Goal: Navigation & Orientation: Find specific page/section

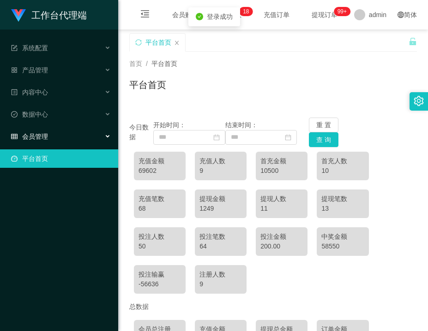
click at [76, 133] on div "会员管理" at bounding box center [59, 136] width 118 height 18
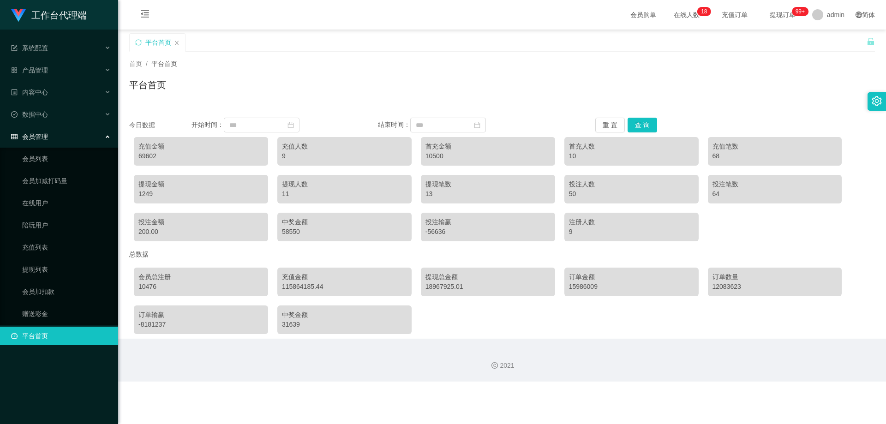
click at [49, 302] on ul "会员列表 会员加减打码量 在线用户 陪玩用户 充值列表 提现列表 会员加扣款 赠送彩金" at bounding box center [59, 236] width 118 height 177
drag, startPoint x: 50, startPoint y: 291, endPoint x: 50, endPoint y: 279, distance: 12.0
click at [50, 290] on link "会员加扣款" at bounding box center [66, 291] width 89 height 18
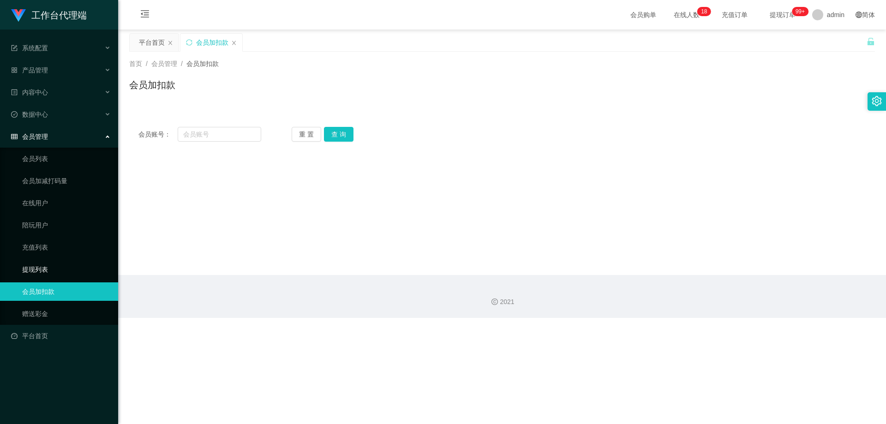
click at [48, 264] on link "提现列表" at bounding box center [66, 269] width 89 height 18
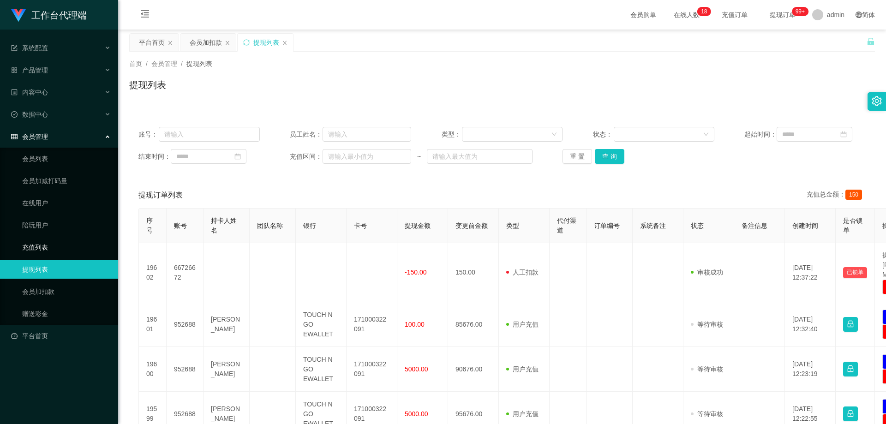
click at [54, 240] on link "充值列表" at bounding box center [66, 247] width 89 height 18
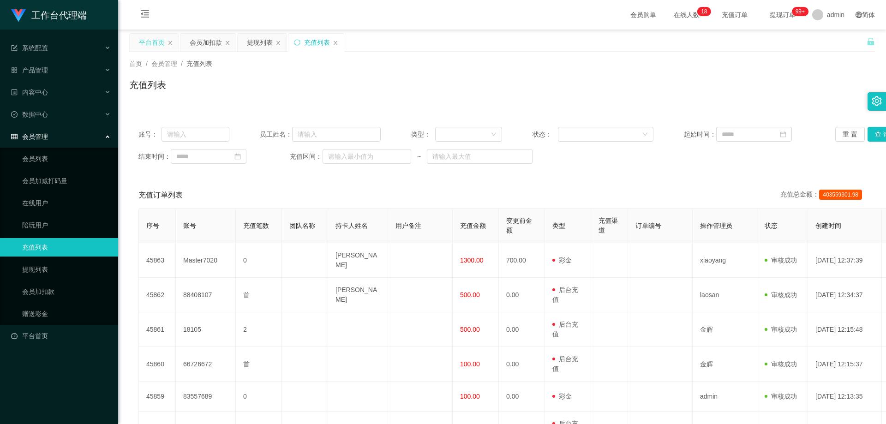
click at [154, 34] on div "平台首页" at bounding box center [152, 43] width 26 height 18
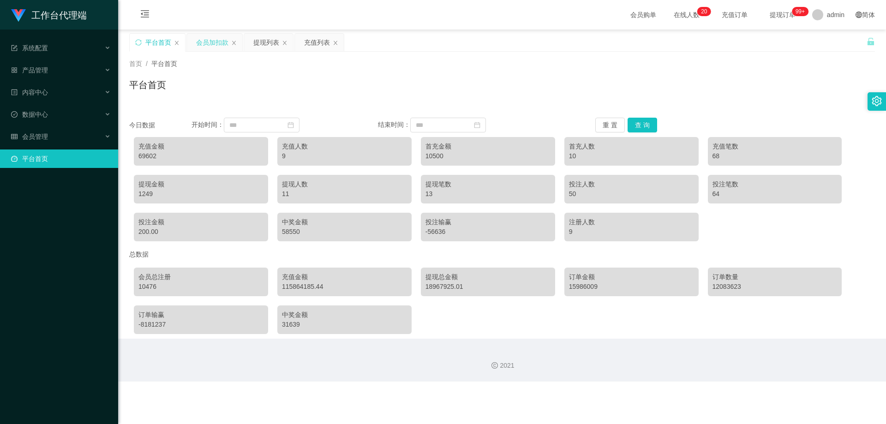
click at [211, 43] on div "会员加扣款" at bounding box center [212, 43] width 32 height 18
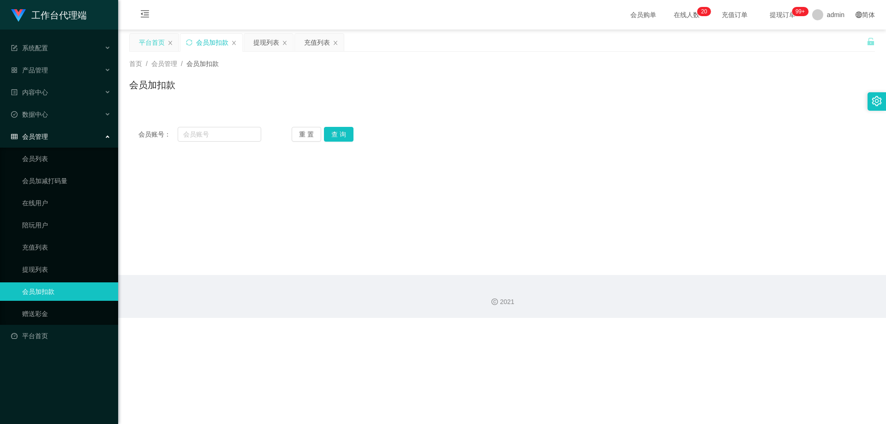
click at [159, 41] on div "平台首页" at bounding box center [152, 43] width 26 height 18
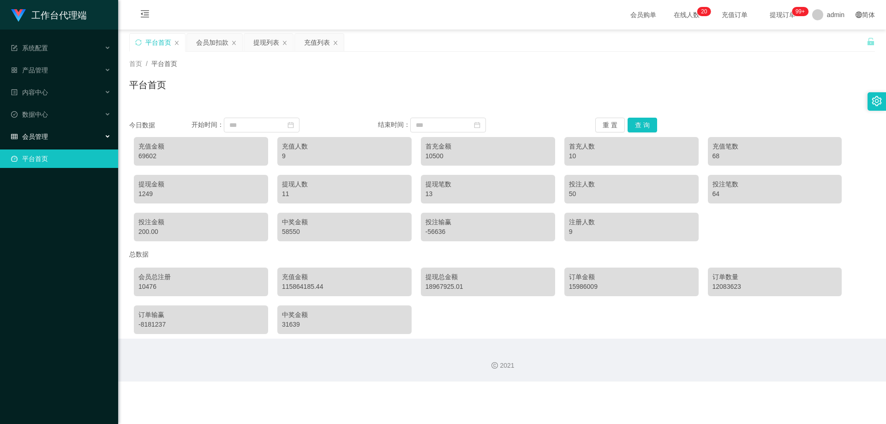
click at [72, 133] on div "会员管理" at bounding box center [59, 136] width 118 height 18
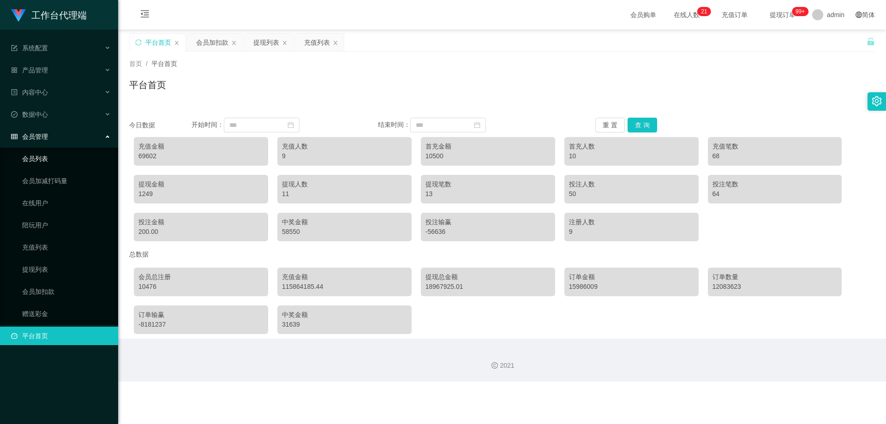
click at [72, 160] on link "会员列表" at bounding box center [66, 159] width 89 height 18
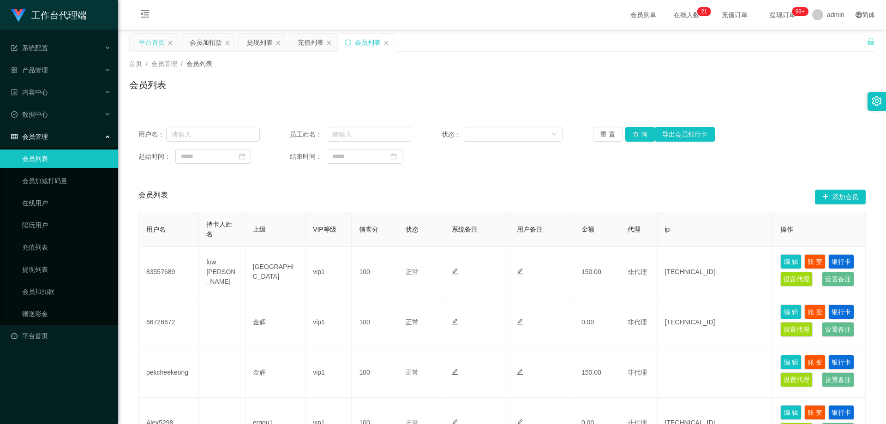
click at [144, 39] on div "平台首页" at bounding box center [152, 43] width 26 height 18
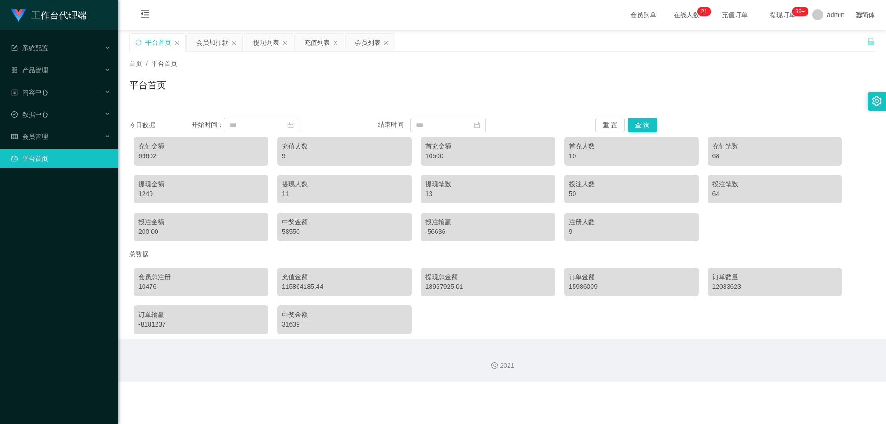
click at [60, 150] on link "平台首页" at bounding box center [61, 159] width 100 height 18
click at [70, 132] on div "会员管理" at bounding box center [59, 136] width 118 height 18
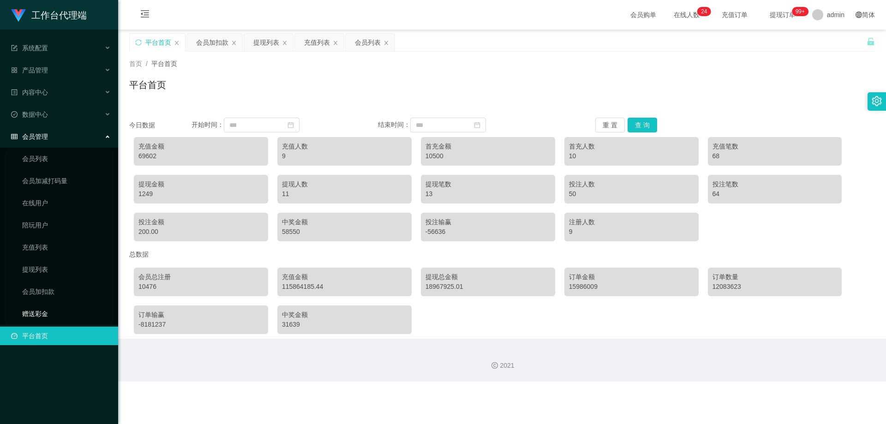
click at [51, 312] on link "赠送彩金" at bounding box center [66, 314] width 89 height 18
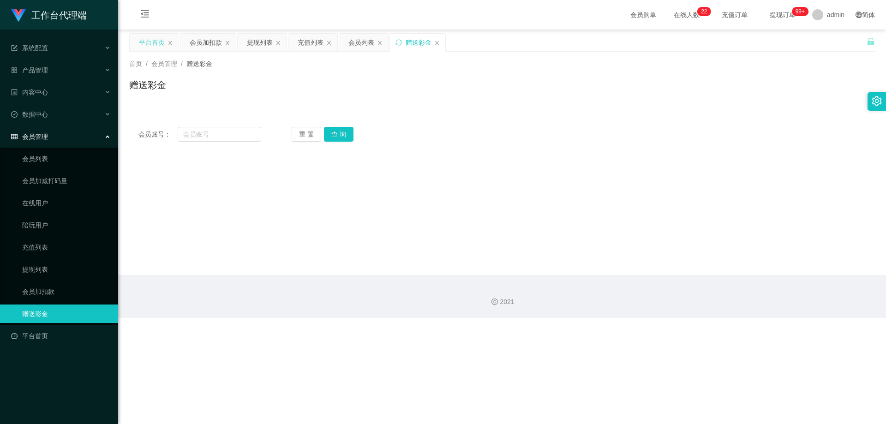
click at [160, 46] on div "平台首页" at bounding box center [152, 43] width 26 height 18
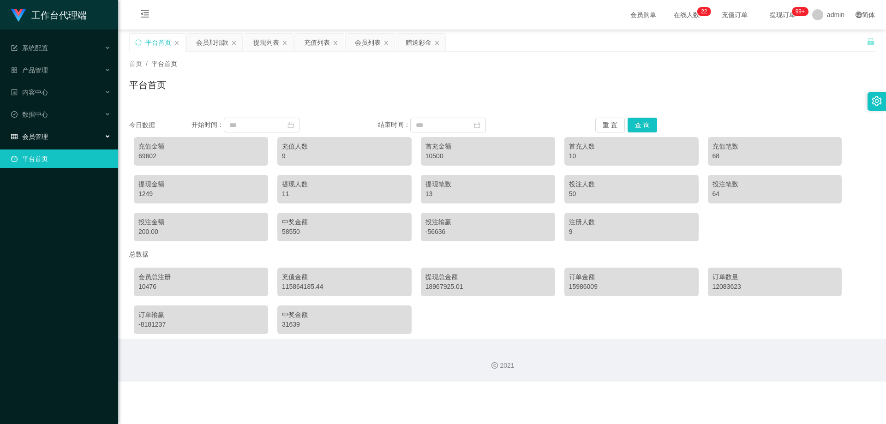
click at [57, 131] on div "会员管理" at bounding box center [59, 136] width 118 height 18
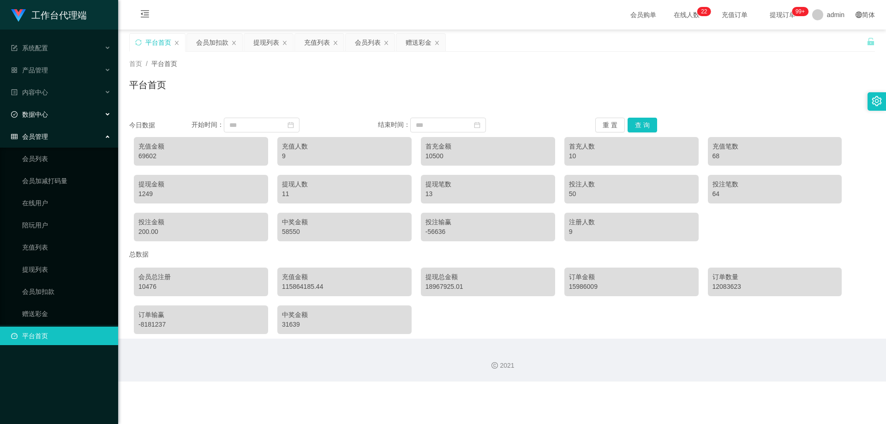
click at [58, 117] on div "数据中心" at bounding box center [59, 114] width 118 height 18
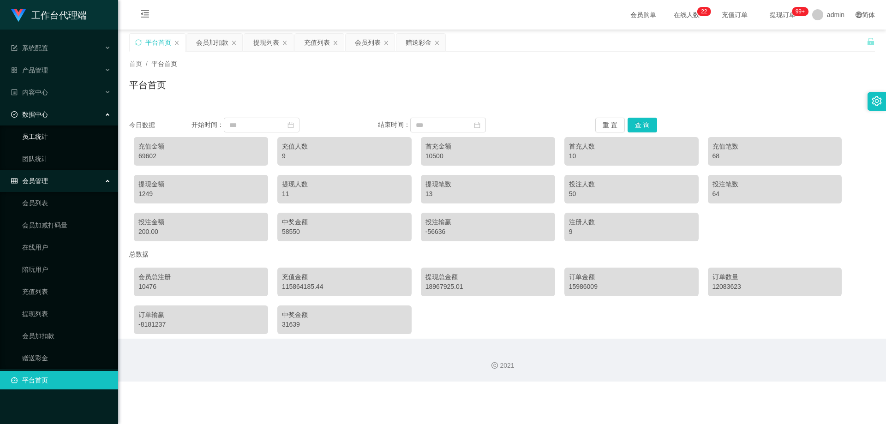
click at [72, 135] on link "员工统计" at bounding box center [66, 136] width 89 height 18
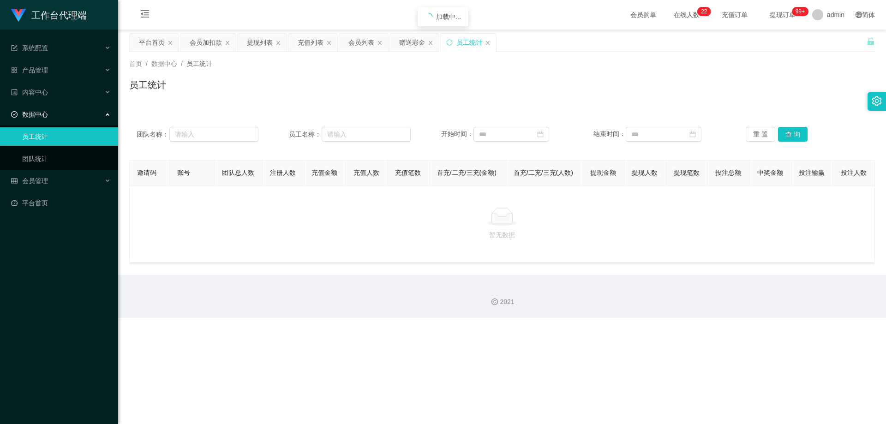
click at [55, 121] on div "数据中心" at bounding box center [59, 114] width 118 height 18
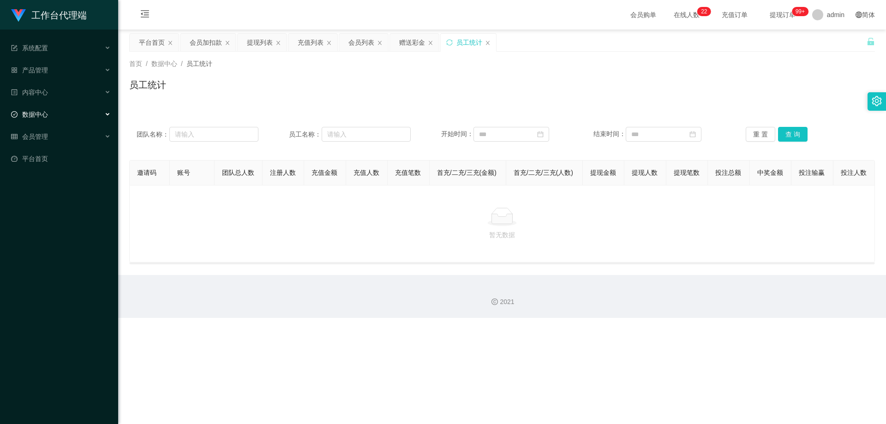
click at [55, 122] on div "数据中心" at bounding box center [59, 114] width 118 height 18
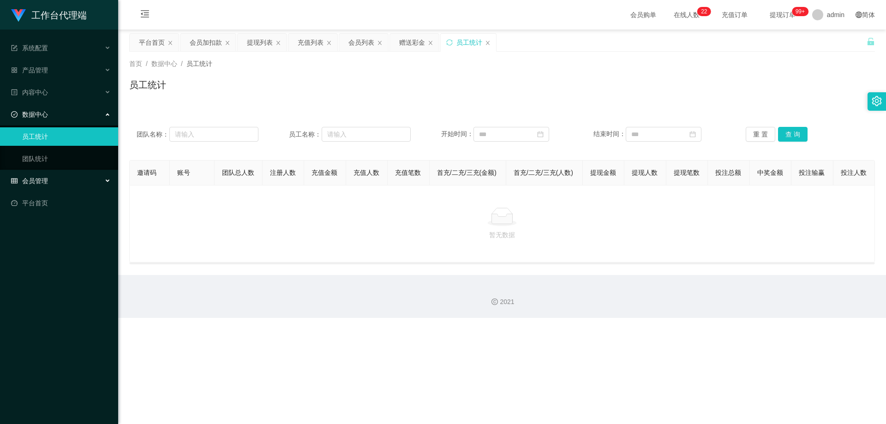
click at [48, 177] on div "会员管理" at bounding box center [59, 181] width 118 height 18
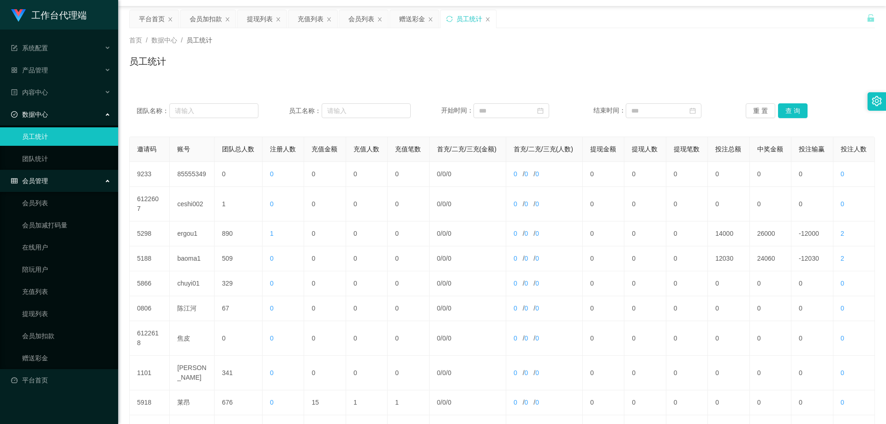
scroll to position [46, 0]
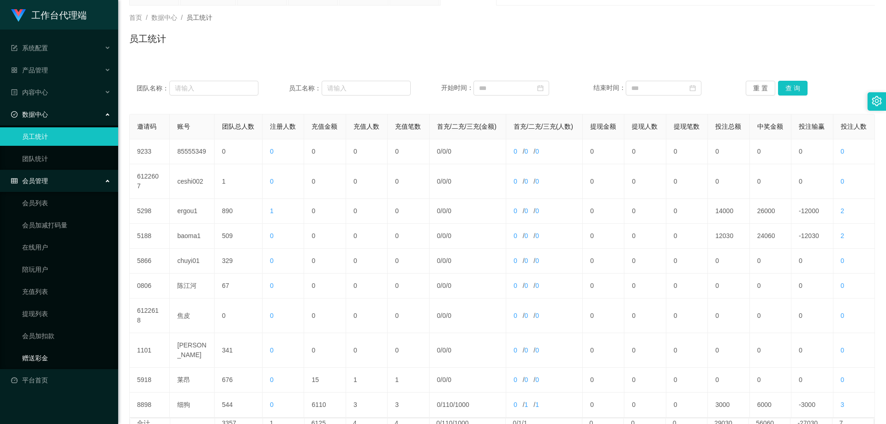
click at [58, 331] on link "赠送彩金" at bounding box center [66, 358] width 89 height 18
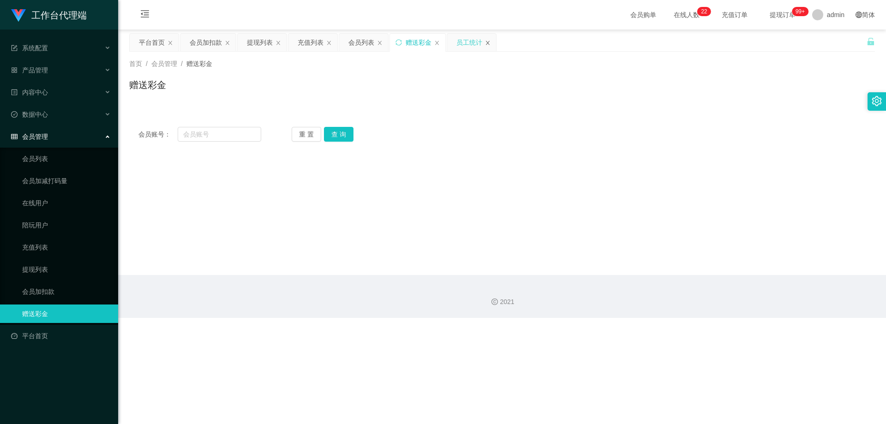
click at [427, 44] on icon "图标: close" at bounding box center [488, 43] width 6 height 6
click at [360, 43] on div "会员列表" at bounding box center [361, 43] width 26 height 18
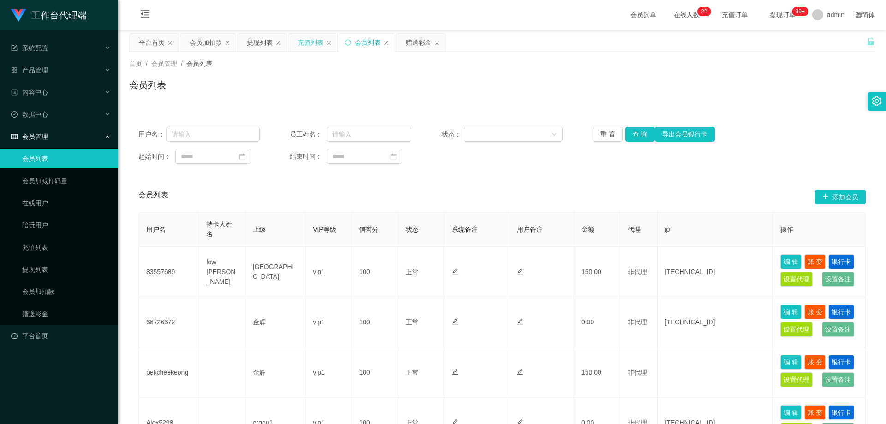
click at [316, 38] on div "充值列表" at bounding box center [311, 43] width 26 height 18
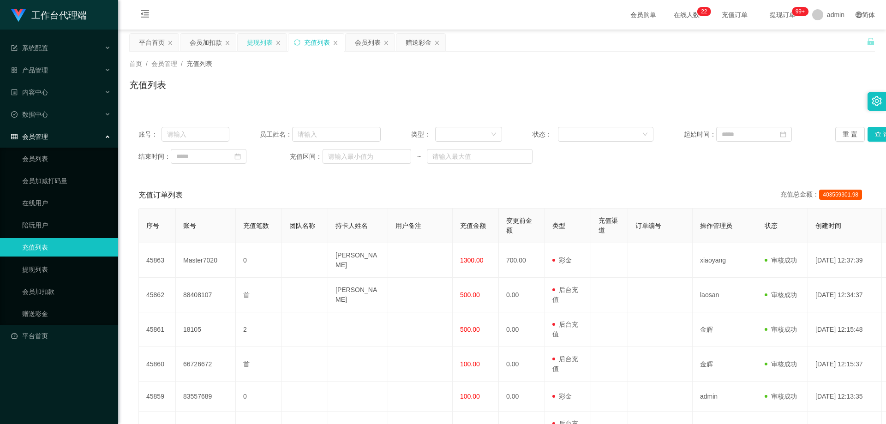
click at [254, 39] on div "提现列表" at bounding box center [260, 43] width 26 height 18
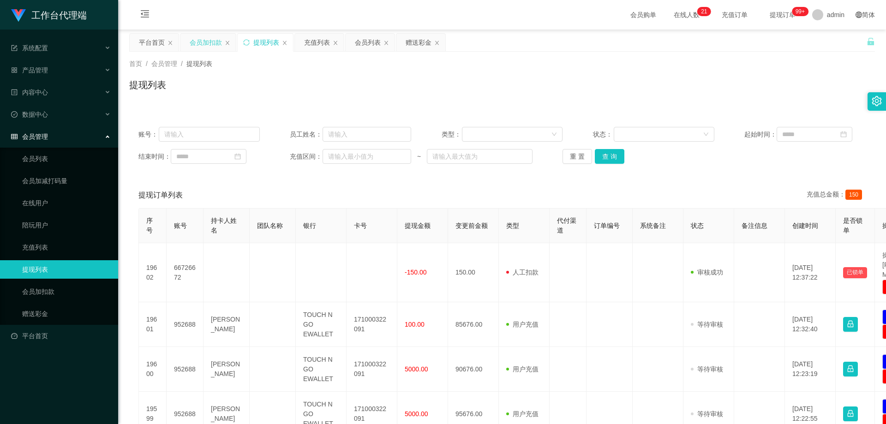
click at [206, 42] on div "会员加扣款" at bounding box center [206, 43] width 32 height 18
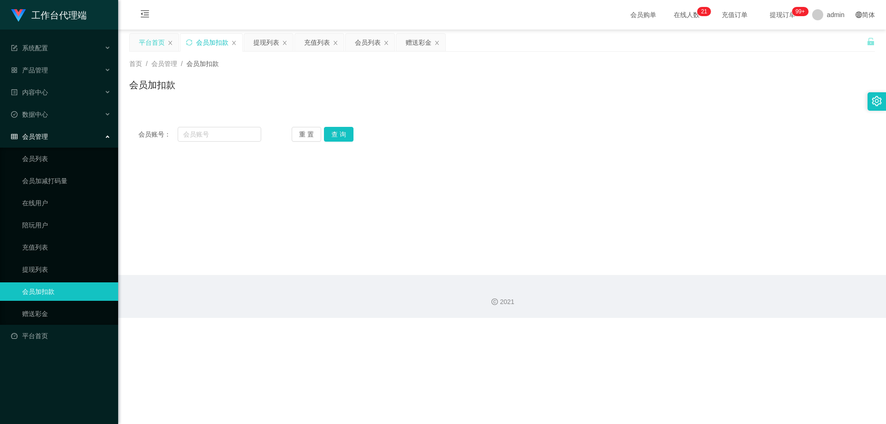
click at [144, 36] on div "平台首页" at bounding box center [152, 43] width 26 height 18
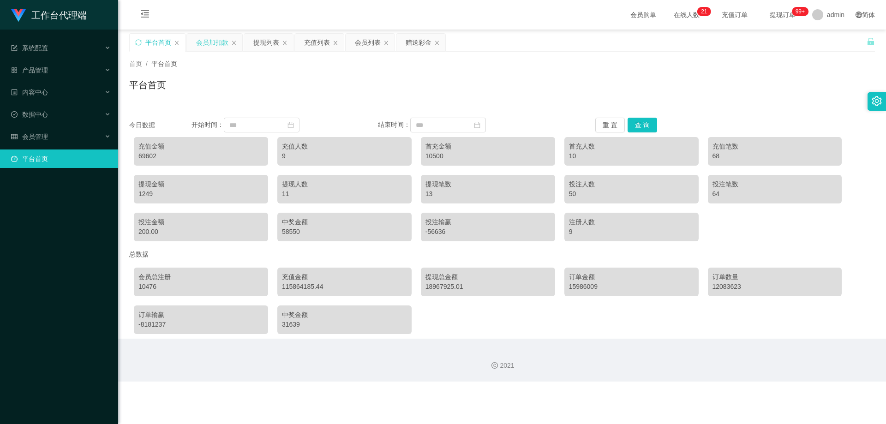
click at [207, 42] on div "会员加扣款" at bounding box center [212, 43] width 32 height 18
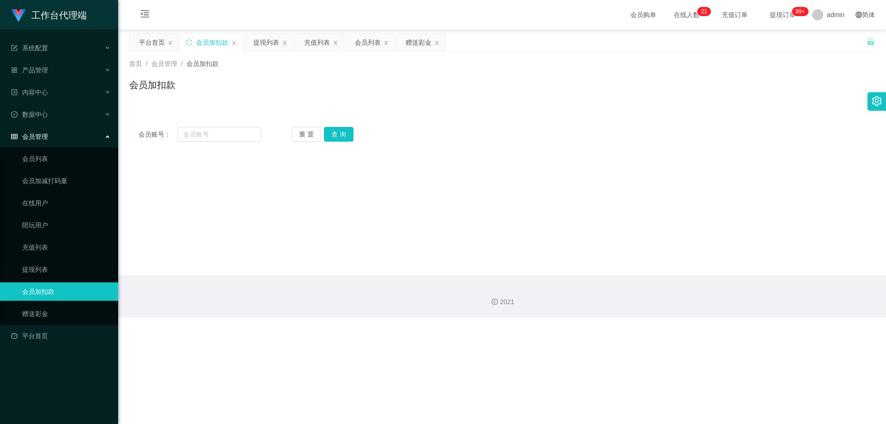
click at [194, 39] on div "会员加扣款" at bounding box center [211, 43] width 62 height 18
click at [256, 42] on div "提现列表" at bounding box center [266, 43] width 26 height 18
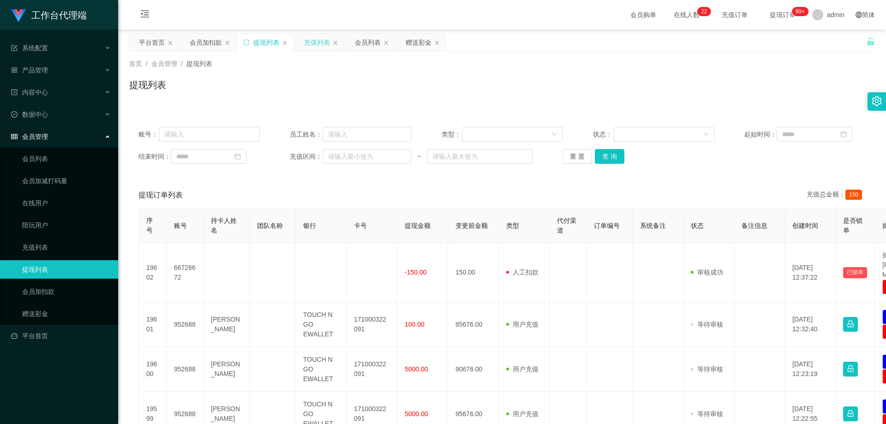
click at [313, 45] on div "充值列表" at bounding box center [317, 43] width 26 height 18
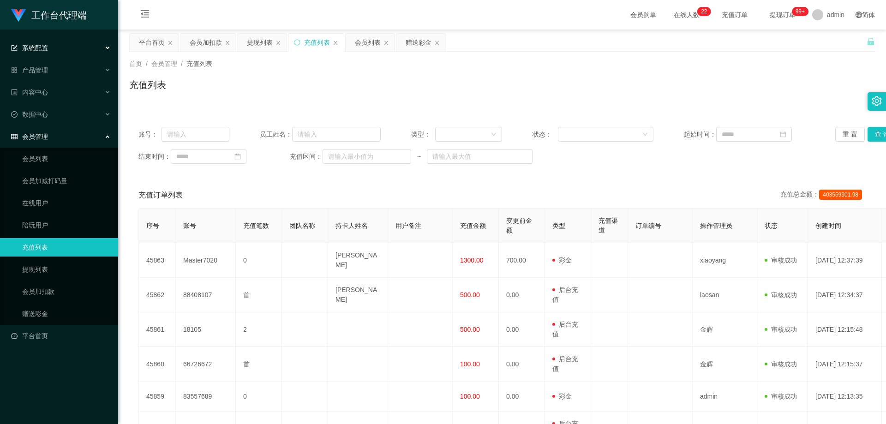
click at [69, 41] on div "系统配置" at bounding box center [59, 48] width 118 height 18
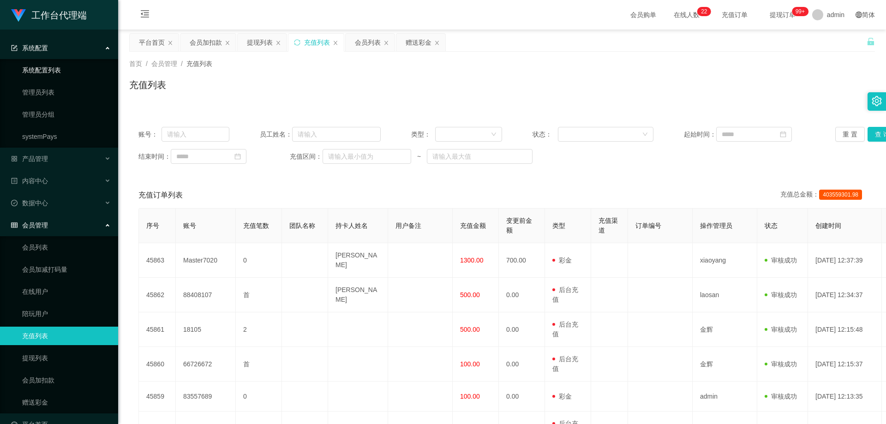
click at [55, 68] on link "系统配置列表" at bounding box center [66, 70] width 89 height 18
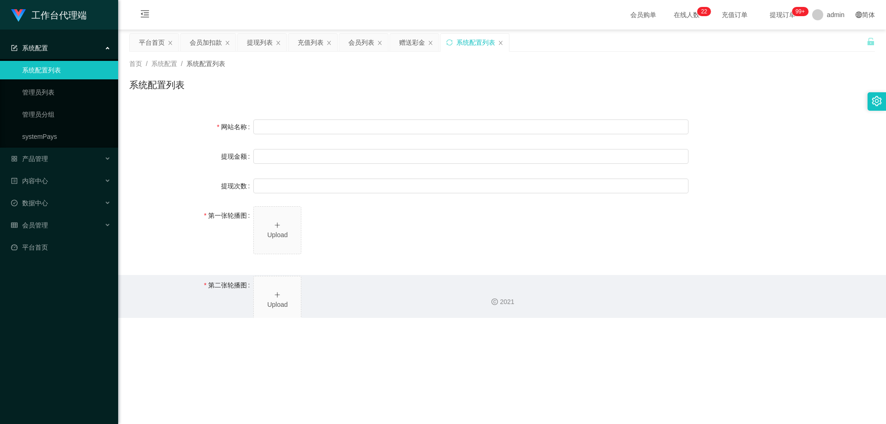
type input "工作台"
type input "40"
type input "1000000"
type input "[URL][DOMAIN_NAME]"
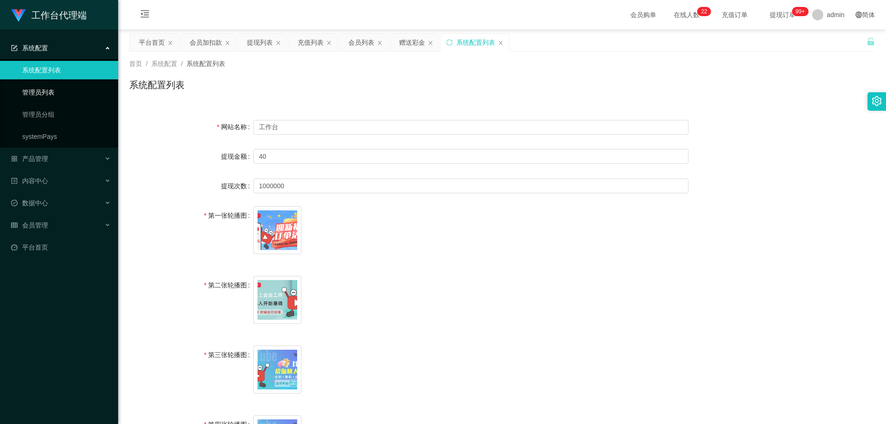
click at [52, 91] on link "管理员列表" at bounding box center [66, 92] width 89 height 18
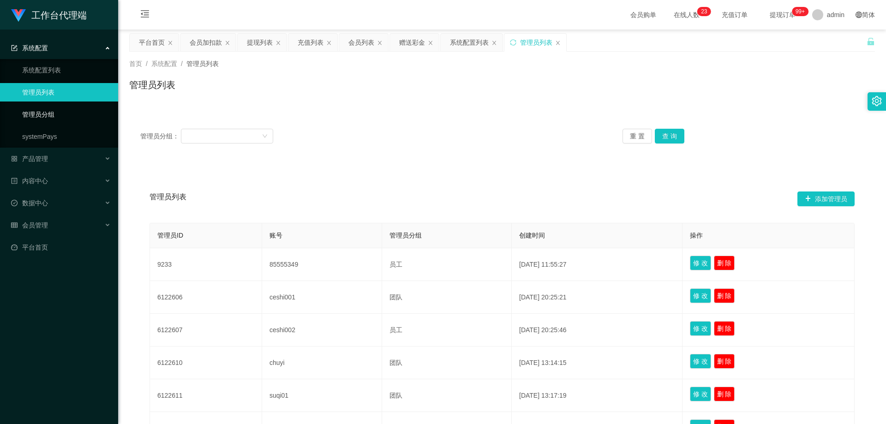
click at [50, 108] on link "管理员分组" at bounding box center [66, 114] width 89 height 18
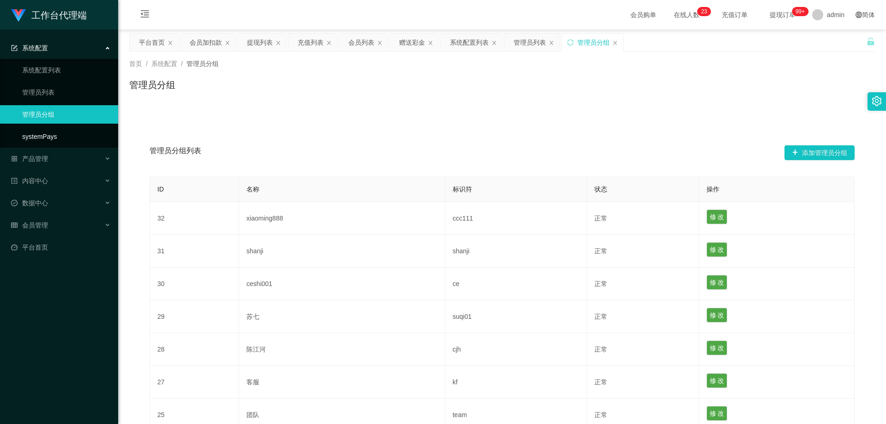
click at [48, 128] on link "systemPays" at bounding box center [66, 136] width 89 height 18
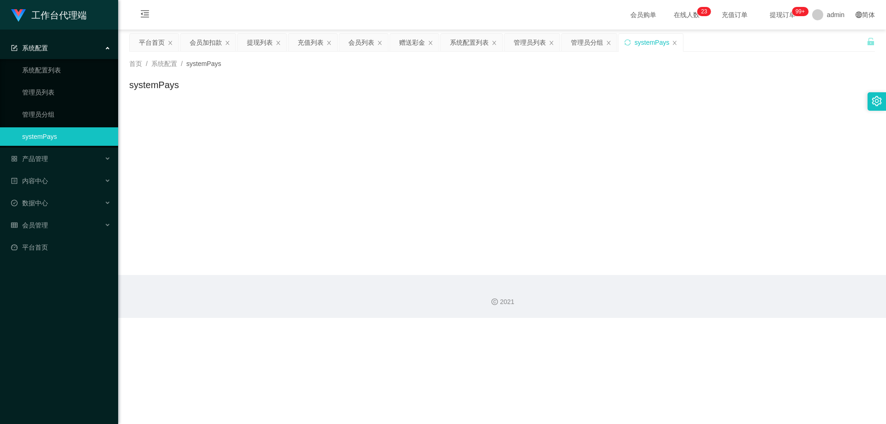
click at [45, 148] on li "系统配置 系统配置列表 管理员列表 管理员分组 systemPays" at bounding box center [59, 93] width 118 height 109
click at [43, 153] on div "产品管理" at bounding box center [59, 159] width 118 height 18
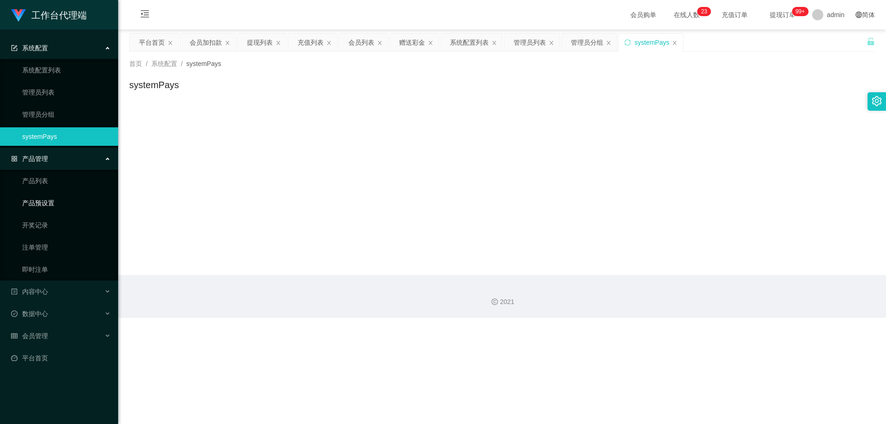
click at [45, 200] on link "产品预设置" at bounding box center [66, 203] width 89 height 18
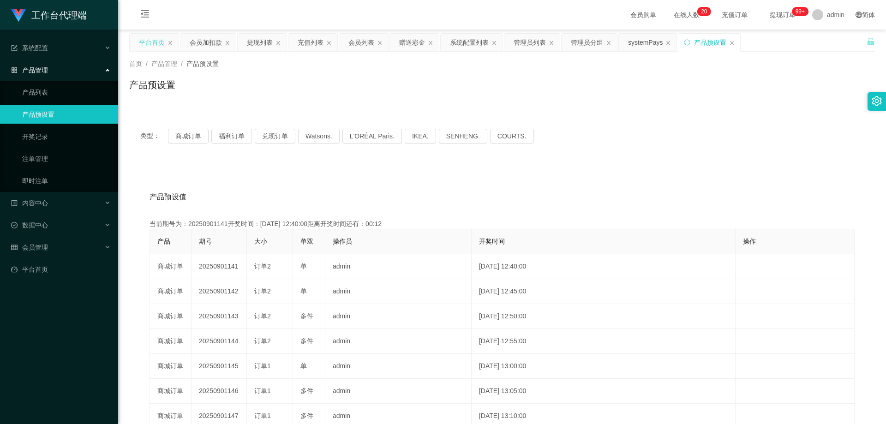
click at [139, 50] on div "平台首页" at bounding box center [152, 43] width 26 height 18
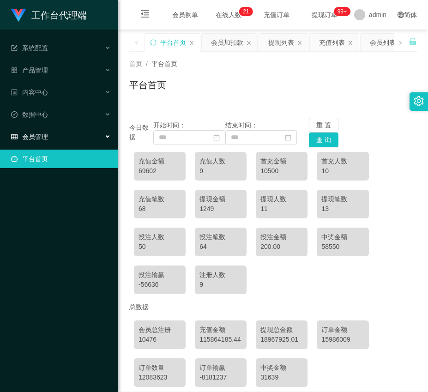
click at [43, 132] on div "会员管理" at bounding box center [59, 136] width 118 height 18
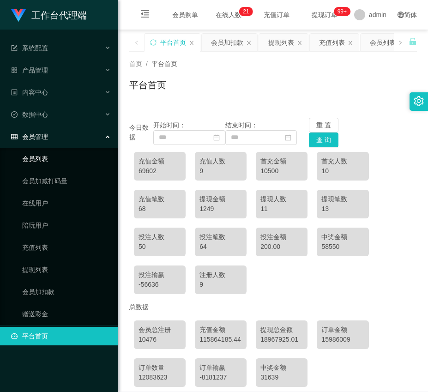
click at [60, 158] on link "会员列表" at bounding box center [66, 159] width 89 height 18
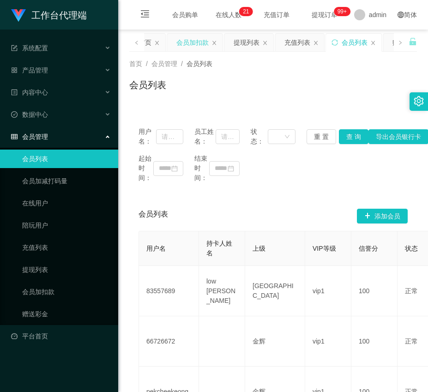
click at [186, 41] on div "会员加扣款" at bounding box center [192, 43] width 32 height 18
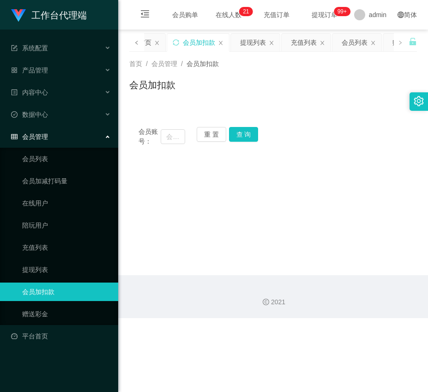
click at [139, 41] on span at bounding box center [137, 43] width 6 height 10
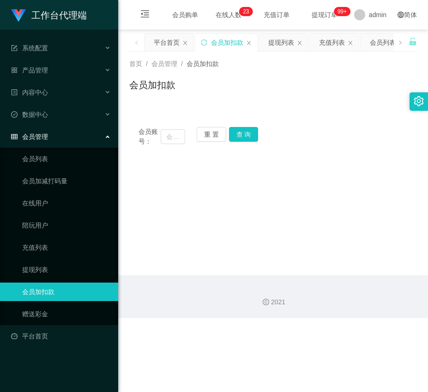
click at [142, 43] on span at bounding box center [136, 42] width 15 height 18
click at [176, 42] on div "平台首页" at bounding box center [167, 43] width 26 height 18
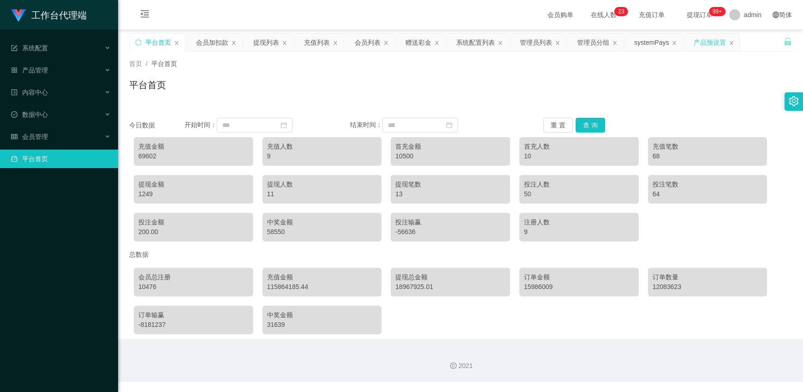
click at [427, 42] on div "产品预设置" at bounding box center [710, 43] width 32 height 18
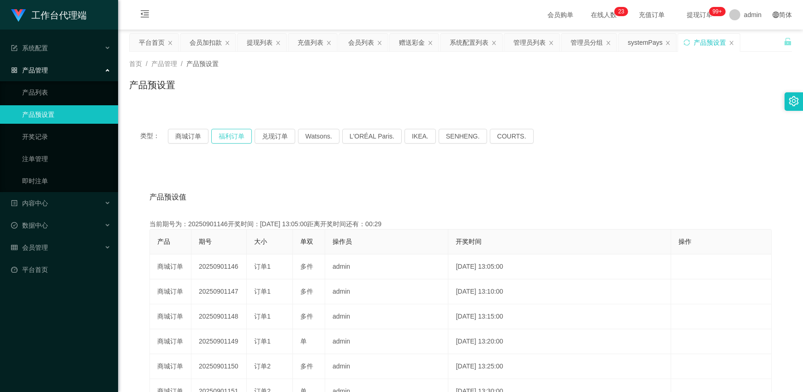
click at [225, 132] on button "福利订单" at bounding box center [231, 136] width 41 height 15
click at [427, 42] on div "产品预设置" at bounding box center [709, 43] width 62 height 18
click at [427, 43] on div "systemPays" at bounding box center [645, 43] width 35 height 18
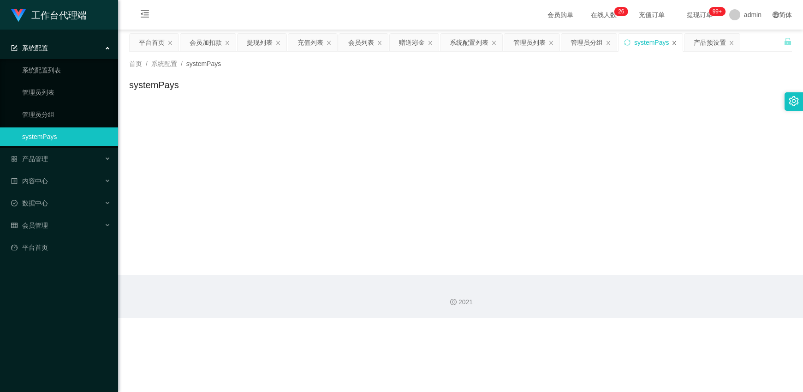
click at [427, 42] on icon "图标: close" at bounding box center [675, 43] width 6 height 6
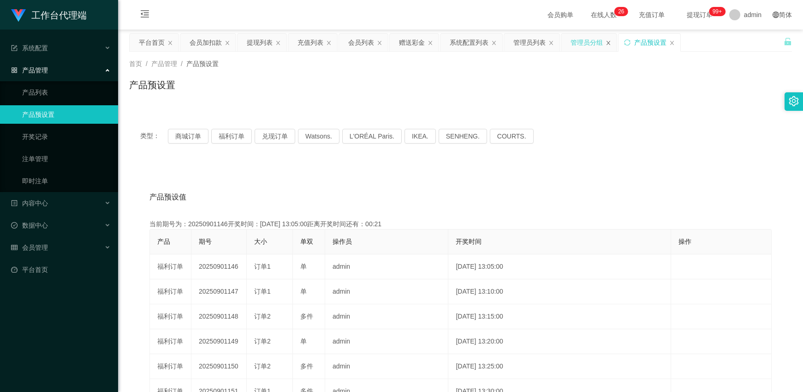
click at [427, 45] on icon "图标: close" at bounding box center [609, 43] width 6 height 6
click at [427, 43] on icon "图标: close" at bounding box center [552, 43] width 6 height 6
click at [427, 39] on div "系统配置列表" at bounding box center [469, 43] width 39 height 18
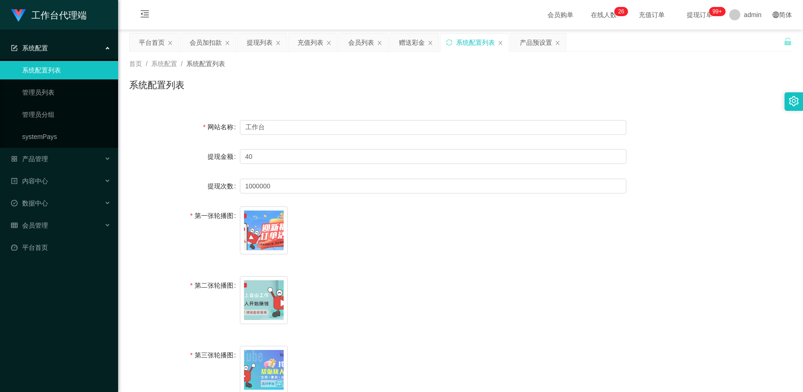
click at [427, 41] on div "系统配置列表" at bounding box center [475, 43] width 68 height 18
click at [427, 40] on icon "图标: close" at bounding box center [501, 43] width 6 height 6
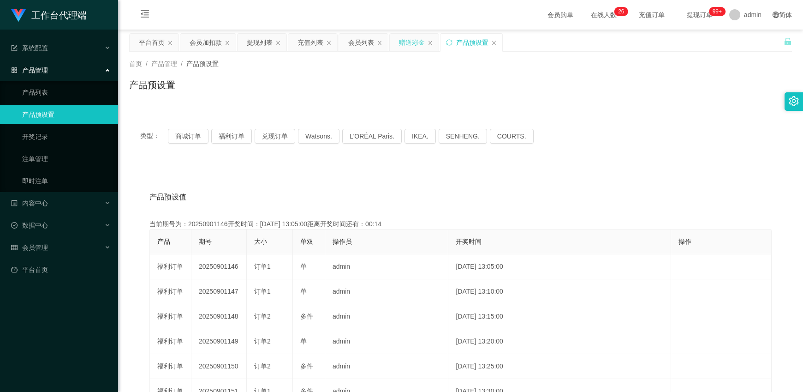
click at [422, 42] on div "赠送彩金" at bounding box center [412, 43] width 26 height 18
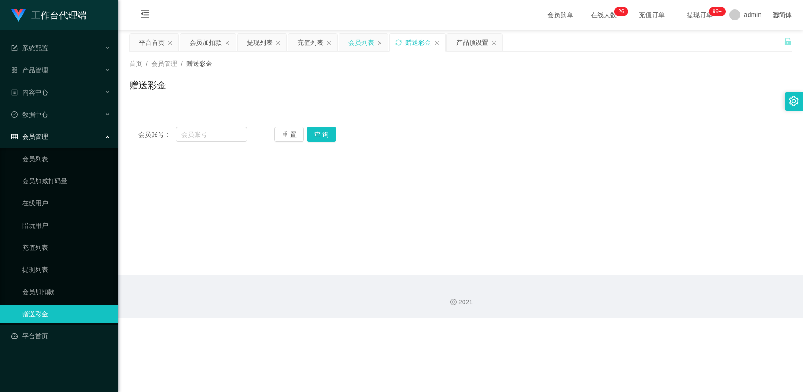
click at [348, 39] on div "会员列表" at bounding box center [363, 43] width 49 height 18
click at [317, 41] on div "充值列表" at bounding box center [311, 43] width 26 height 18
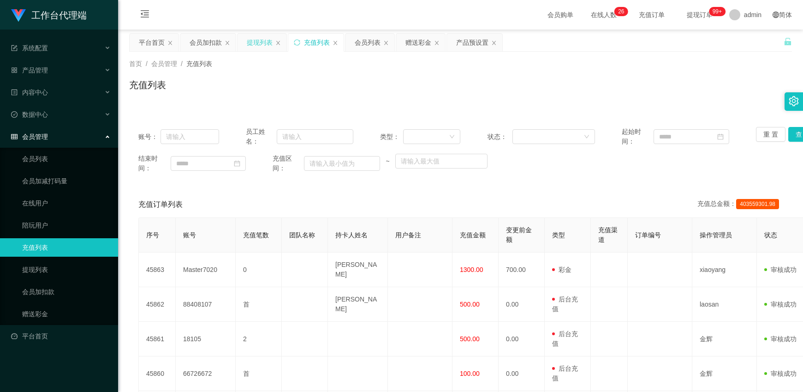
click at [252, 38] on div "提现列表" at bounding box center [260, 43] width 26 height 18
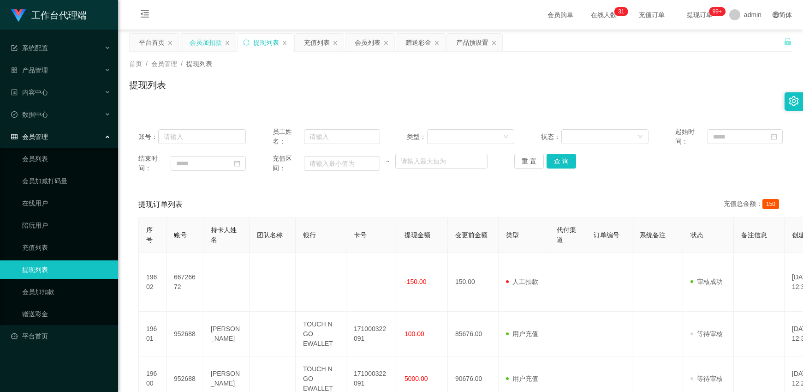
click at [204, 41] on div "会员加扣款" at bounding box center [206, 43] width 32 height 18
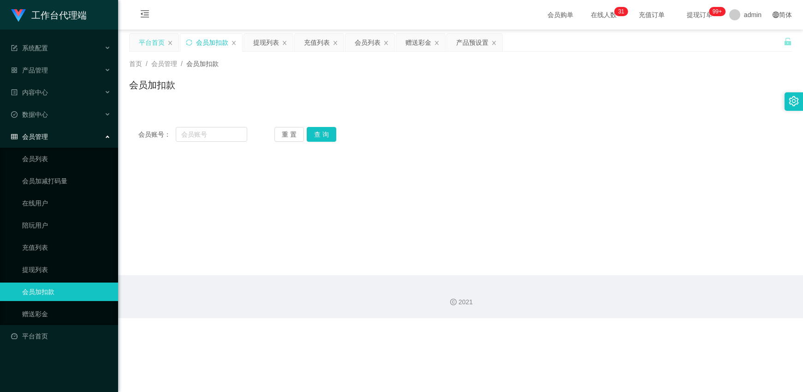
click at [158, 37] on div "平台首页" at bounding box center [152, 43] width 26 height 18
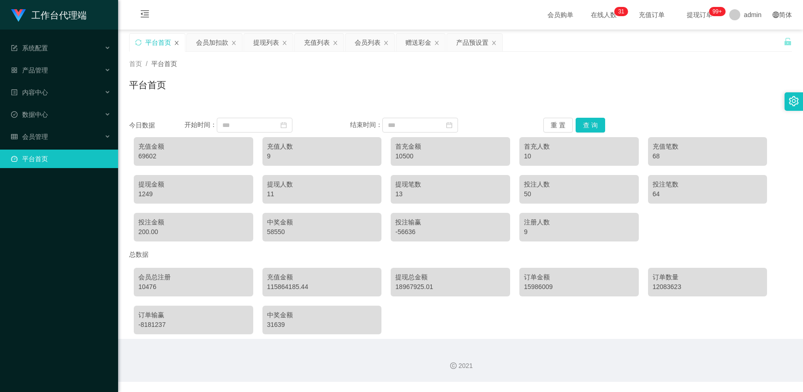
click at [178, 40] on div "平台首页" at bounding box center [157, 43] width 55 height 18
click at [175, 42] on icon "图标: close" at bounding box center [177, 43] width 6 height 6
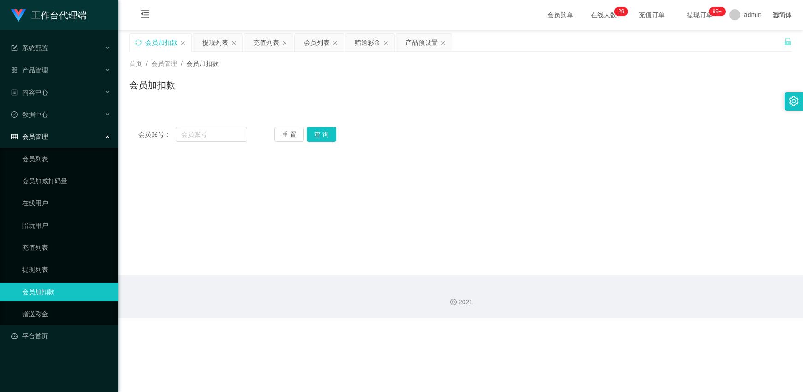
click at [175, 42] on div "会员加扣款" at bounding box center [161, 43] width 32 height 18
click at [222, 43] on div "提现列表" at bounding box center [216, 43] width 26 height 18
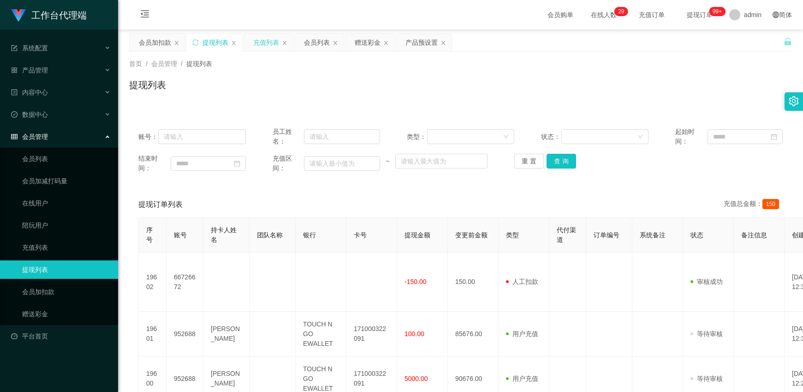
click at [273, 41] on div "充值列表" at bounding box center [266, 43] width 26 height 18
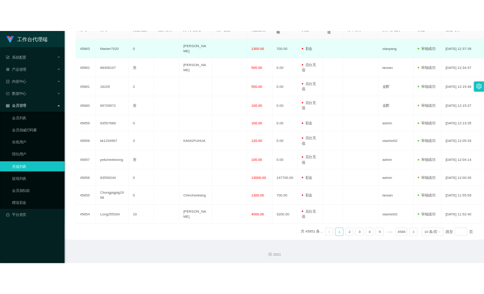
scroll to position [228, 0]
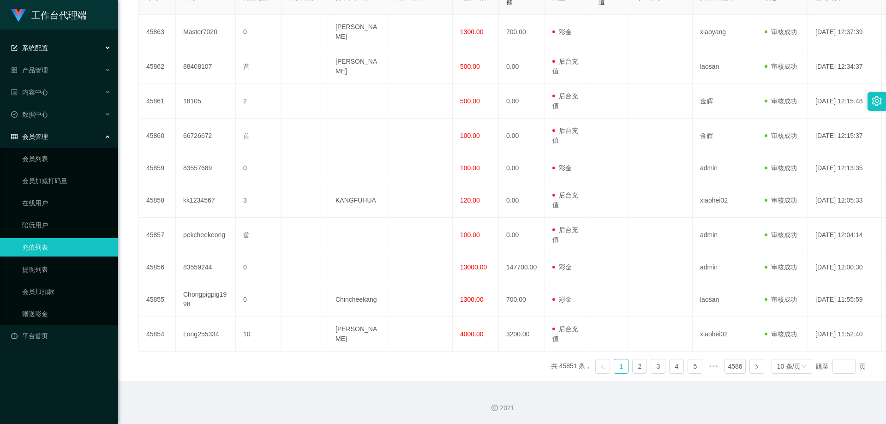
drag, startPoint x: 24, startPoint y: 51, endPoint x: 41, endPoint y: 52, distance: 16.6
click at [26, 51] on span "系统配置" at bounding box center [29, 47] width 37 height 7
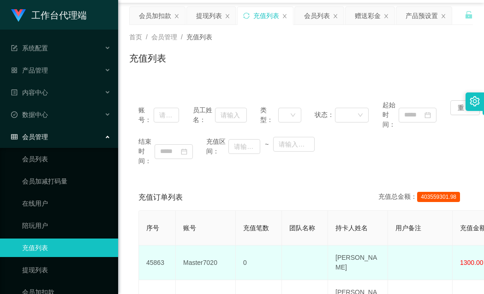
scroll to position [0, 0]
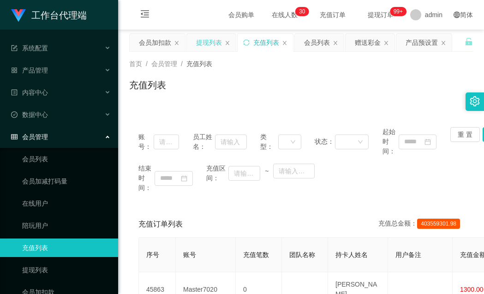
click at [210, 42] on div "提现列表" at bounding box center [209, 43] width 26 height 18
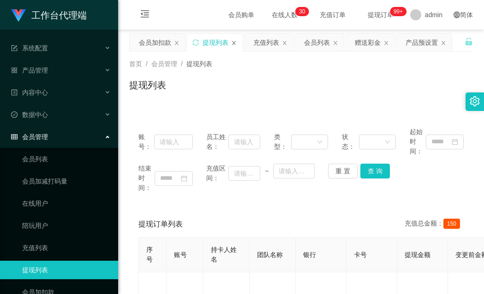
click at [236, 42] on div "提现列表" at bounding box center [214, 43] width 55 height 18
click at [234, 40] on icon "图标: close" at bounding box center [234, 43] width 6 height 6
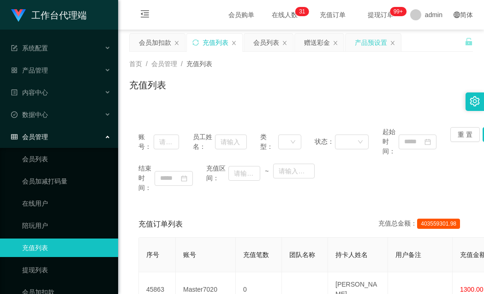
click at [368, 42] on div "产品预设置" at bounding box center [371, 43] width 32 height 18
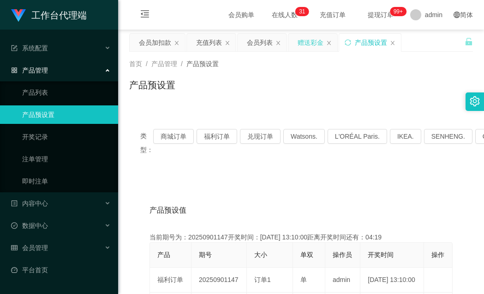
click at [320, 42] on div "赠送彩金" at bounding box center [311, 43] width 26 height 18
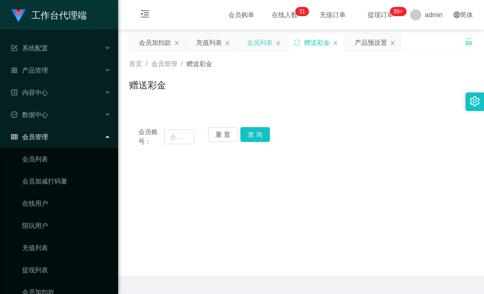
click at [252, 39] on div "会员列表" at bounding box center [260, 43] width 26 height 18
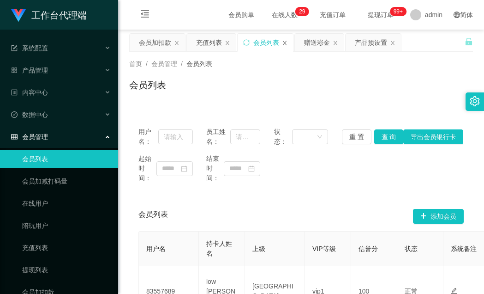
click at [287, 42] on icon "图标: close" at bounding box center [285, 43] width 6 height 6
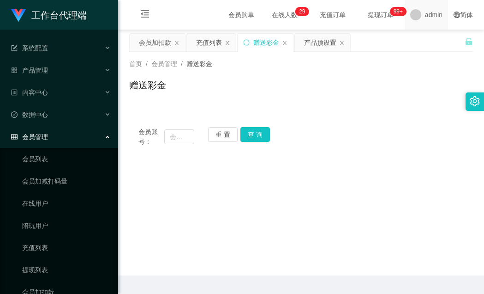
click at [425, 19] on span "admin" at bounding box center [434, 15] width 18 height 30
click at [371, 14] on span "提现订单 99+" at bounding box center [380, 15] width 35 height 6
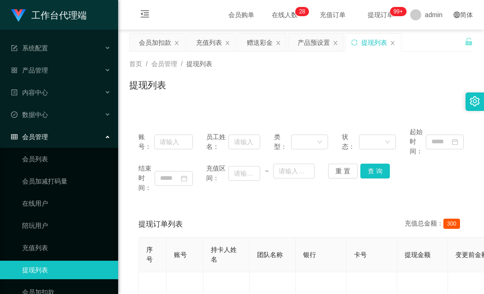
click at [389, 42] on div "提现列表" at bounding box center [373, 43] width 55 height 18
click at [394, 41] on icon "图标: close" at bounding box center [393, 43] width 6 height 6
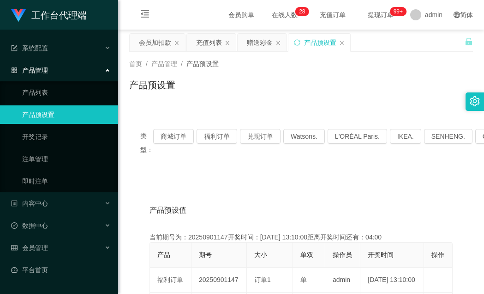
click at [306, 42] on div "产品预设置" at bounding box center [320, 43] width 32 height 18
click at [295, 42] on icon "图标: sync" at bounding box center [297, 42] width 6 height 6
click at [221, 131] on button "福利订单" at bounding box center [217, 136] width 41 height 15
drag, startPoint x: 195, startPoint y: 140, endPoint x: 206, endPoint y: 136, distance: 11.7
click at [195, 139] on div "类型： 商城订单 福利订单 兑现订单 Watsons. L'ORÉAL Paris. IKEA. [GEOGRAPHIC_DATA]. COURTS." at bounding box center [301, 143] width 322 height 28
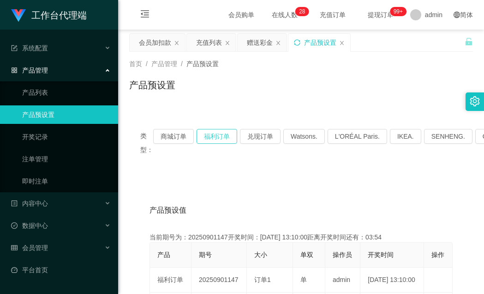
click at [207, 135] on button "福利订单" at bounding box center [217, 136] width 41 height 15
drag, startPoint x: 228, startPoint y: 138, endPoint x: 245, endPoint y: 126, distance: 20.1
click at [228, 138] on button "福利订单" at bounding box center [217, 136] width 41 height 15
